Goal: Task Accomplishment & Management: Manage account settings

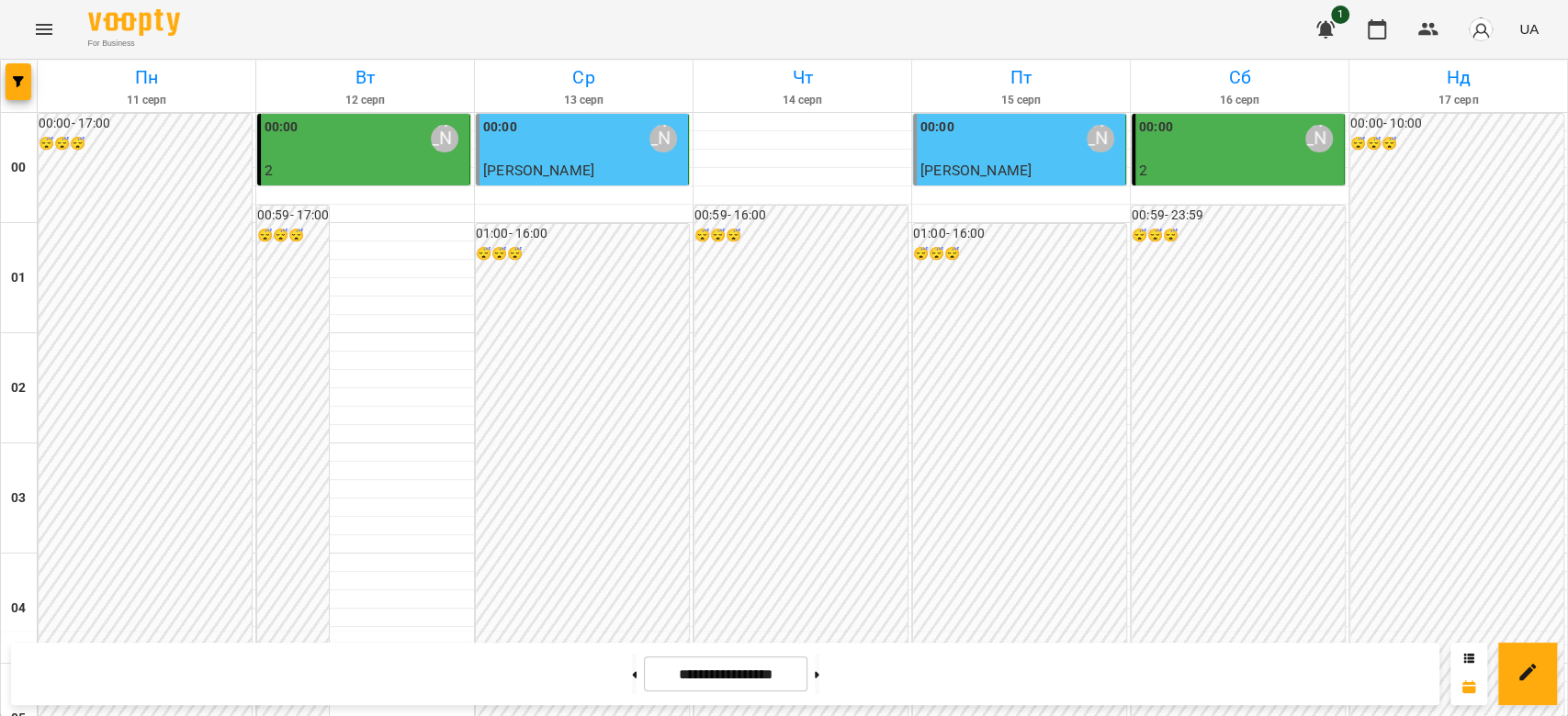
scroll to position [2123, 0]
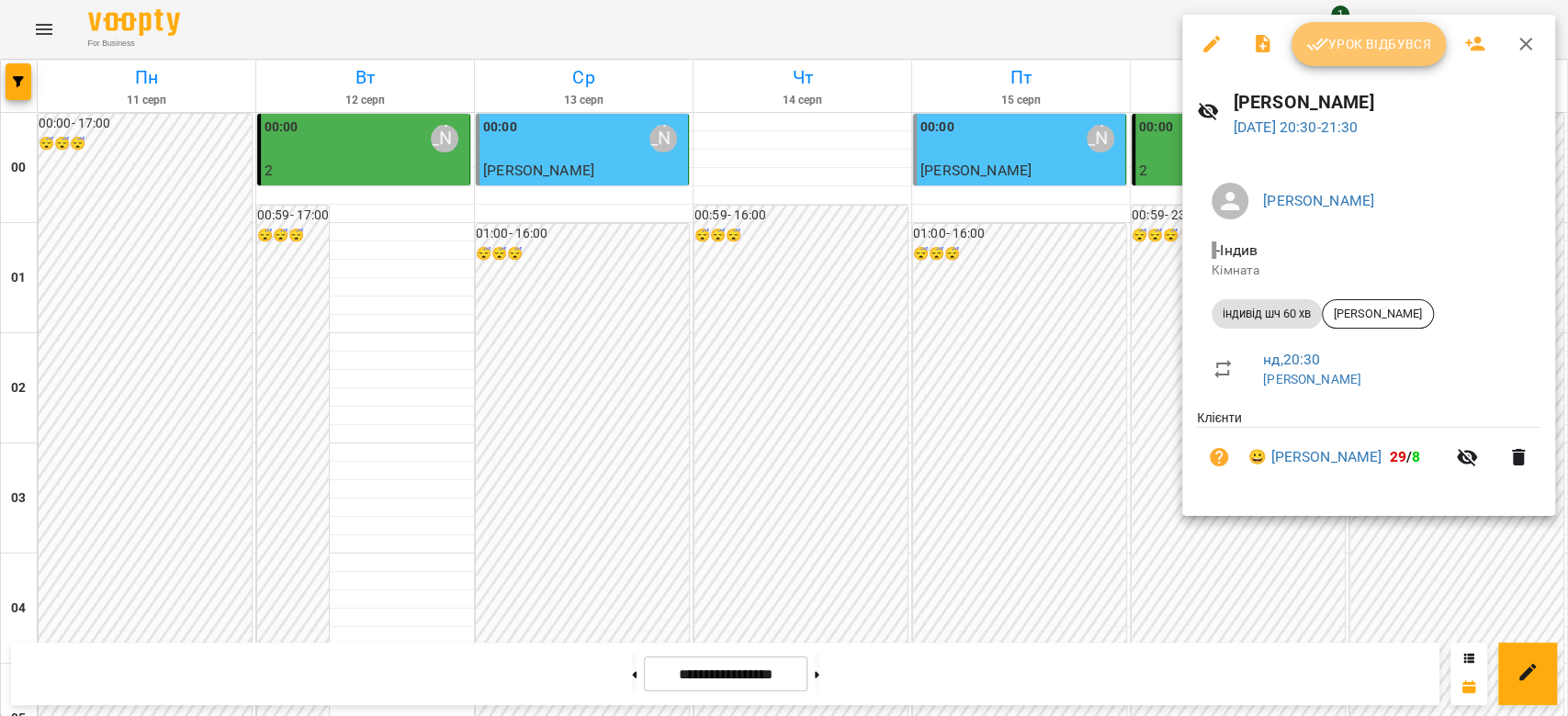
click at [1364, 44] on span "Урок відбувся" at bounding box center [1368, 43] width 125 height 22
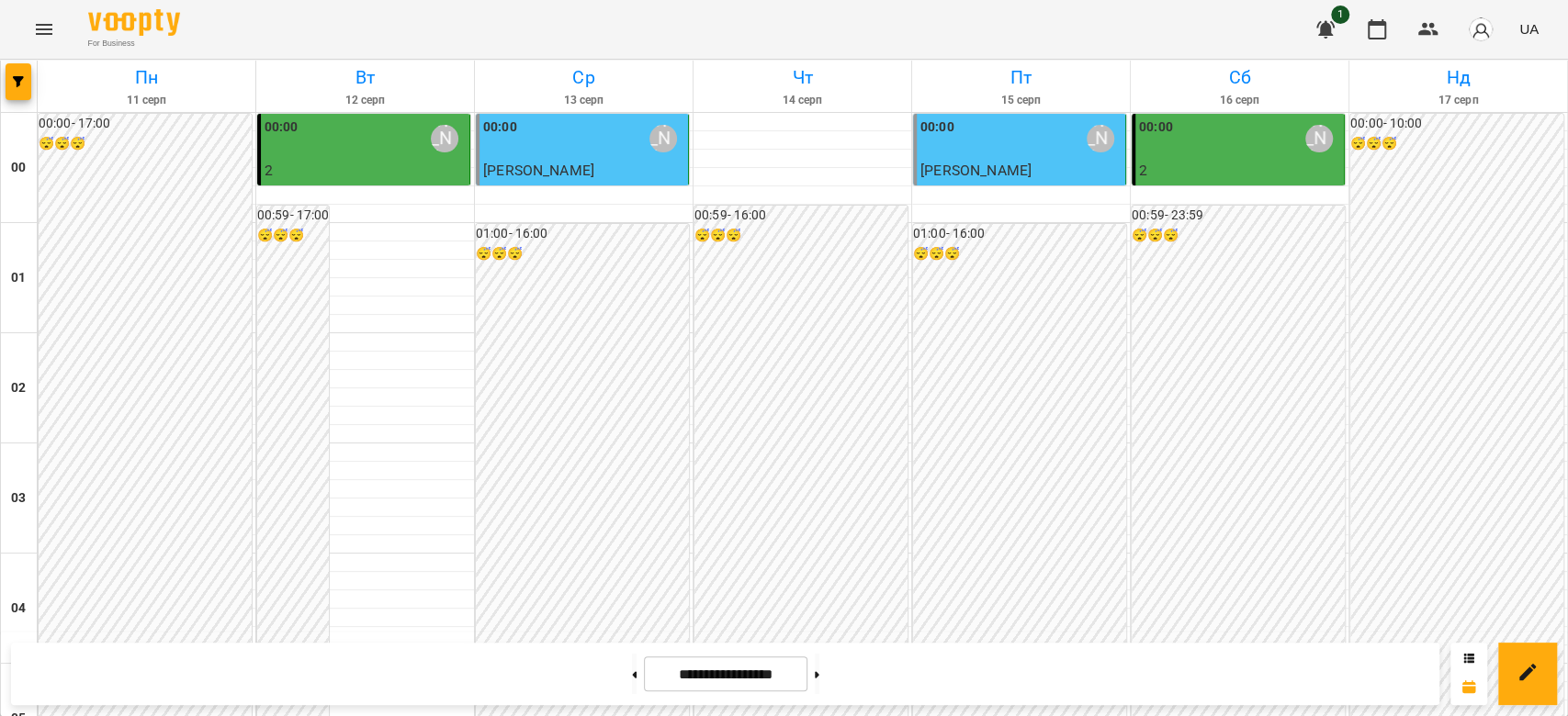
scroll to position [611, 0]
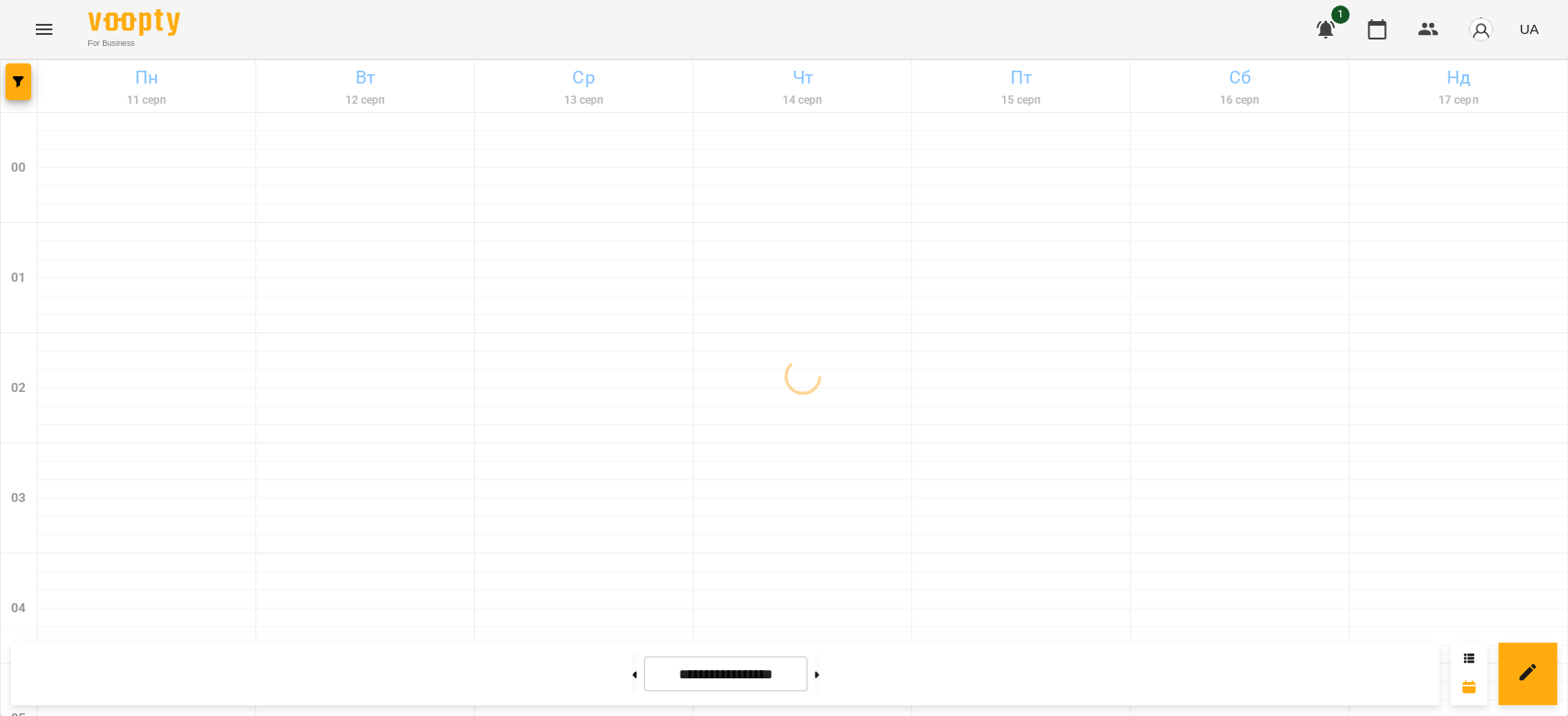
scroll to position [2123, 0]
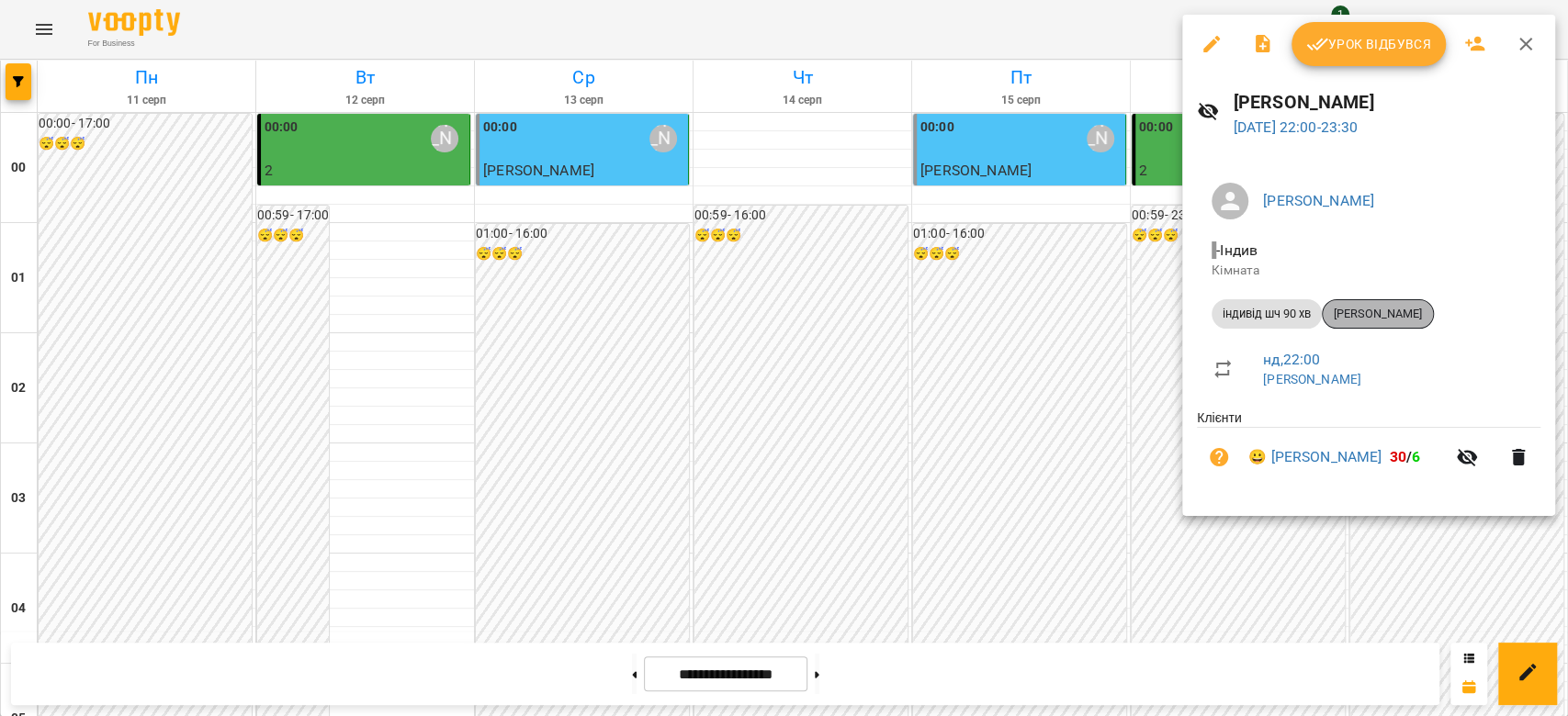
click at [1410, 312] on span "Марія Михайлова" at bounding box center [1378, 314] width 110 height 16
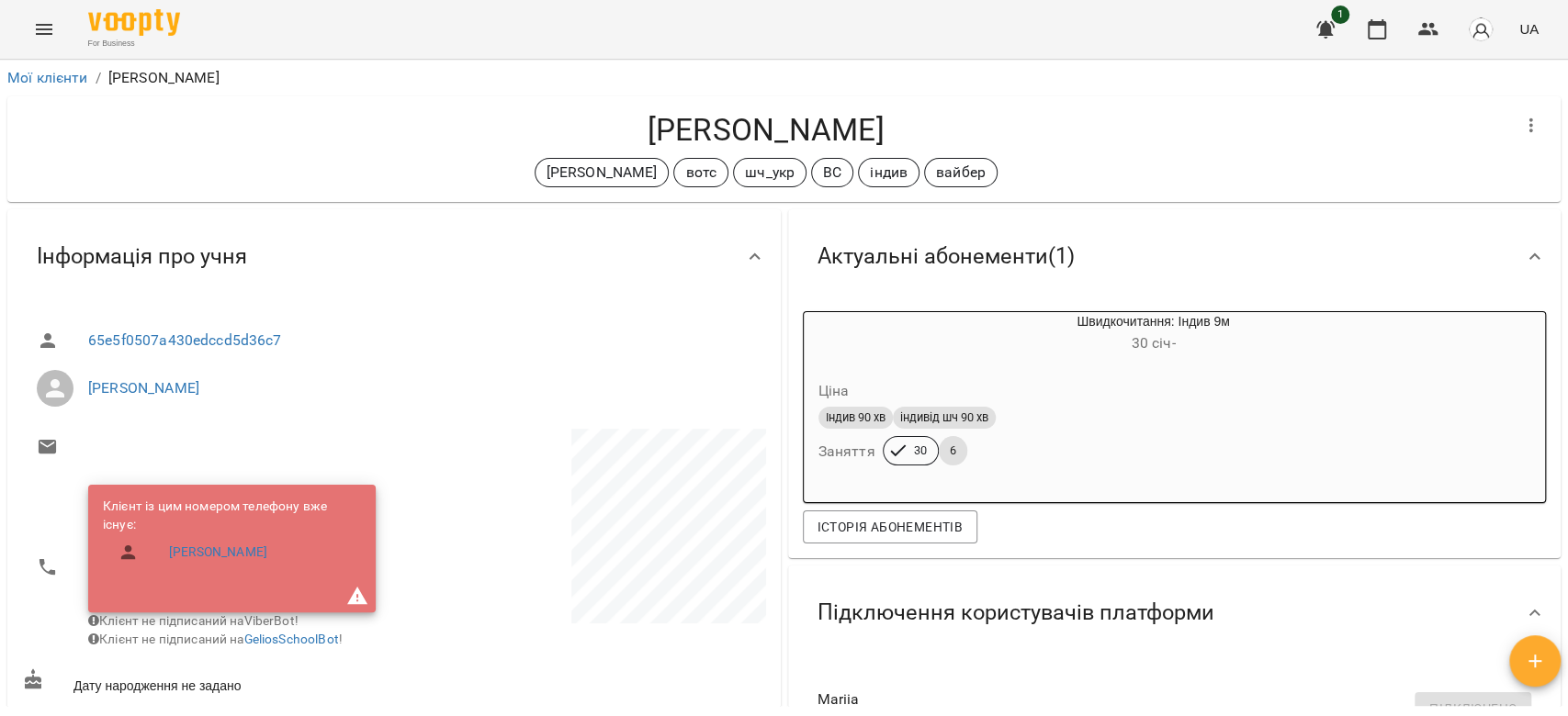
drag, startPoint x: 908, startPoint y: 125, endPoint x: 633, endPoint y: 98, distance: 276.3
click at [633, 98] on div "Марія Михайлова Іщенко Ліза вотс шч_укр ВС індив вайбер" at bounding box center [784, 149] width 1554 height 106
copy h4 "Марія Михайлова"
